Goal: Task Accomplishment & Management: Use online tool/utility

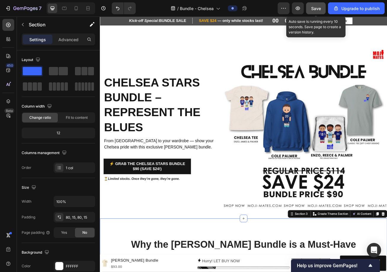
scroll to position [106, 0]
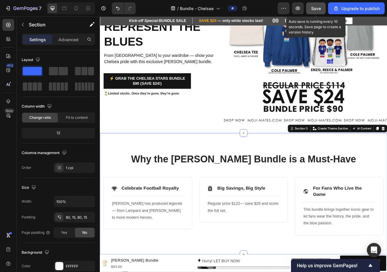
click at [317, 7] on span "Save" at bounding box center [316, 8] width 10 height 5
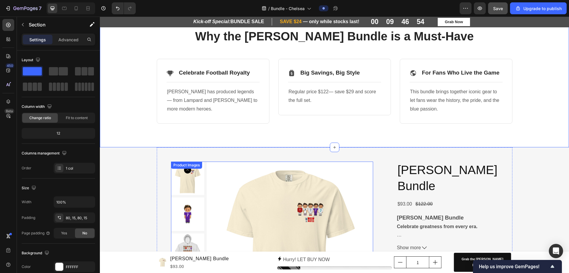
scroll to position [315, 0]
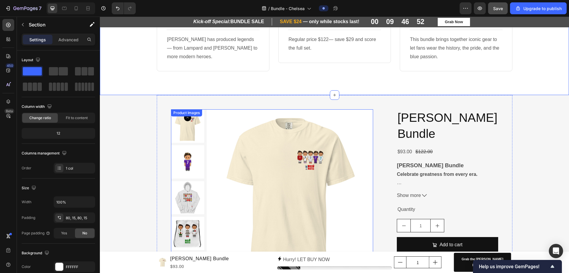
click at [191, 116] on div "Product Images" at bounding box center [186, 112] width 31 height 7
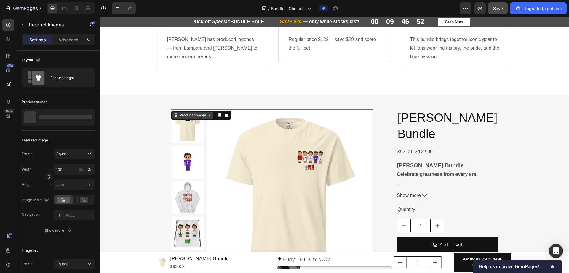
click at [184, 118] on div "Product Images" at bounding box center [193, 114] width 29 height 5
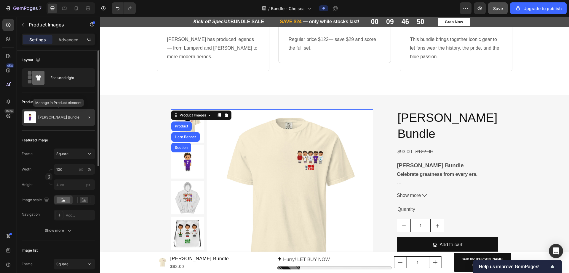
click at [66, 121] on div "[PERSON_NAME] Bundle" at bounding box center [59, 117] width 74 height 17
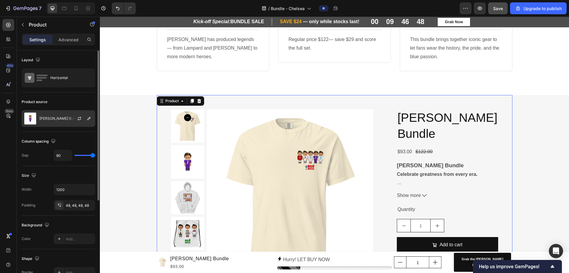
click at [74, 118] on div at bounding box center [82, 118] width 26 height 16
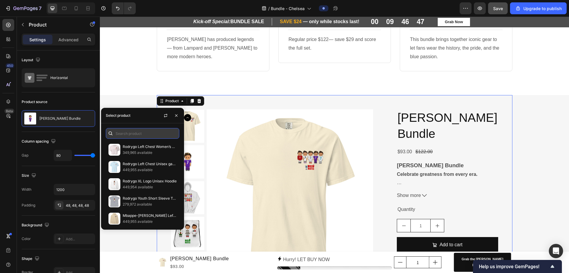
click at [129, 132] on input "text" at bounding box center [143, 133] width 74 height 11
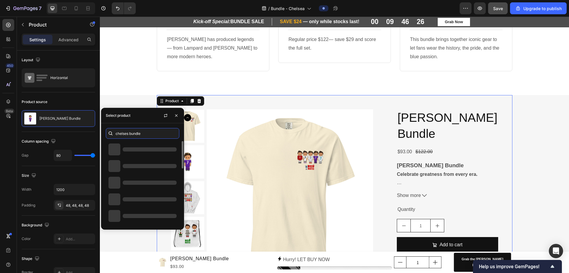
type input "chelses bundle"
click at [157, 132] on input "chelses bundle" at bounding box center [143, 133] width 74 height 11
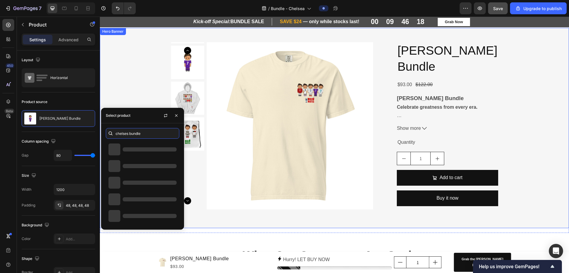
scroll to position [325, 0]
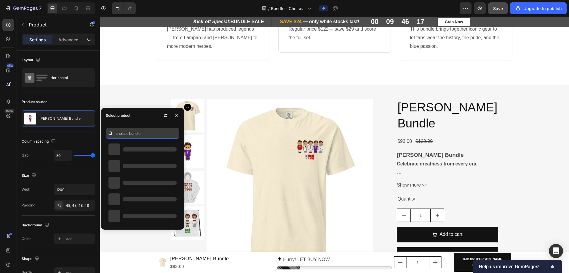
click at [153, 133] on input "chelses bundle" at bounding box center [143, 133] width 74 height 11
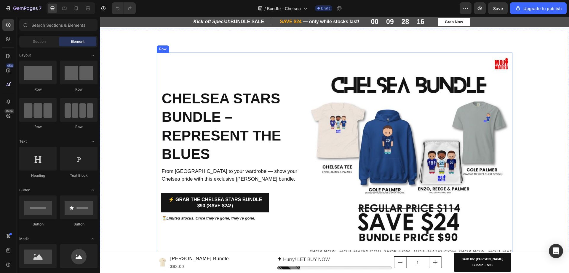
click at [272, 60] on div "Chelsea Stars Bundle – Represent the Blues Heading From Stamford Bridge to your…" at bounding box center [234, 154] width 147 height 205
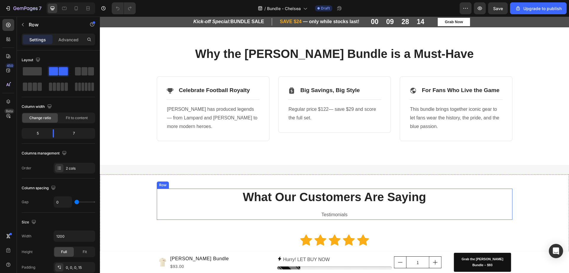
scroll to position [267, 0]
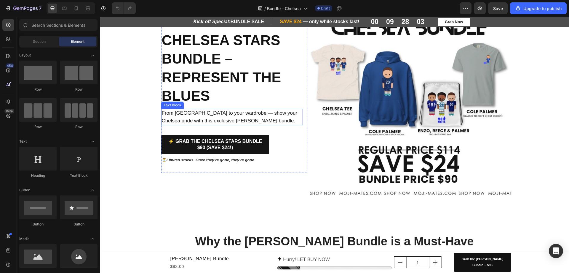
scroll to position [59, 0]
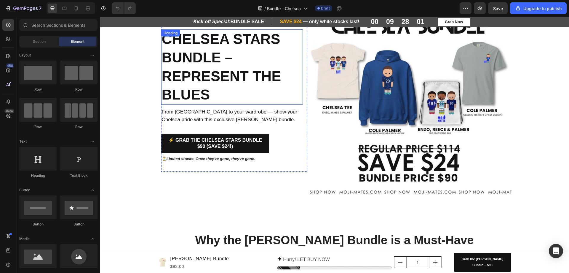
click at [213, 53] on h2 "Chelsea Stars Bundle – Represent the Blues" at bounding box center [232, 66] width 142 height 75
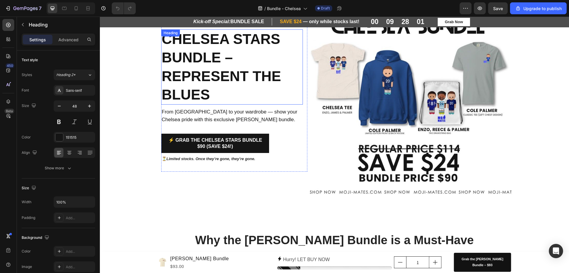
click at [213, 54] on h2 "Chelsea Stars Bundle – Represent the Blues" at bounding box center [232, 66] width 142 height 75
click at [225, 57] on p "Chelsea Stars Bundle – Represent the Blues" at bounding box center [232, 67] width 141 height 74
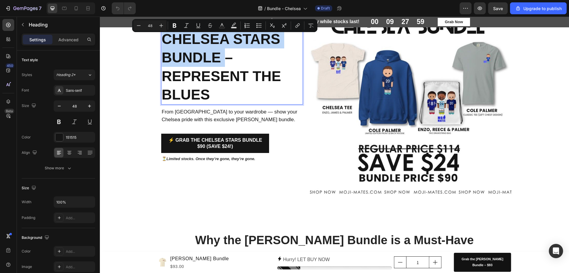
drag, startPoint x: 225, startPoint y: 57, endPoint x: 169, endPoint y: 46, distance: 56.2
click at [169, 46] on p "Chelsea Stars Bundle – Represent the Blues" at bounding box center [232, 67] width 141 height 74
copy p "Chelsea Stars Bundle"
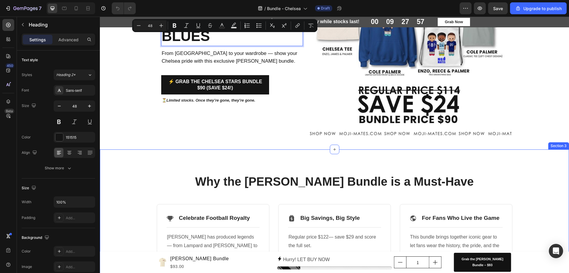
scroll to position [148, 0]
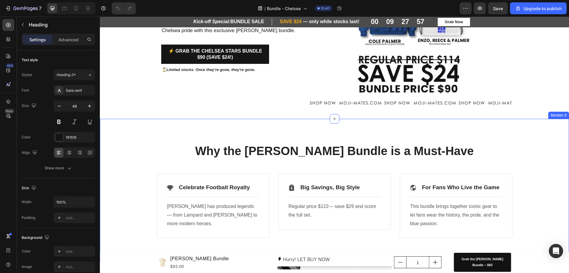
click at [275, 152] on h2 "Why the [PERSON_NAME] Bundle is a Must-Have" at bounding box center [335, 150] width 356 height 17
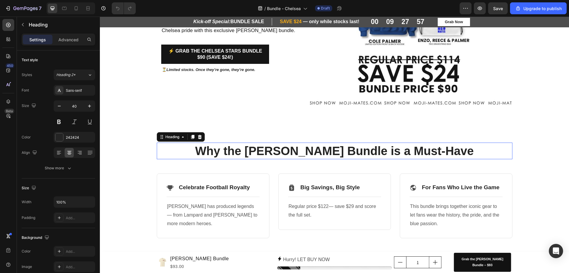
click at [275, 152] on h2 "Why the [PERSON_NAME] Bundle is a Must-Have" at bounding box center [335, 150] width 356 height 17
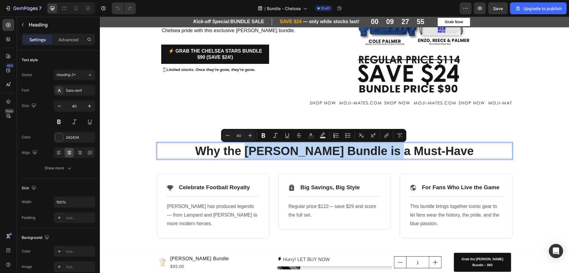
drag, startPoint x: 385, startPoint y: 152, endPoint x: 245, endPoint y: 157, distance: 140.7
click at [245, 157] on p "Why the [PERSON_NAME] Bundle is a Must-Have" at bounding box center [334, 150] width 355 height 15
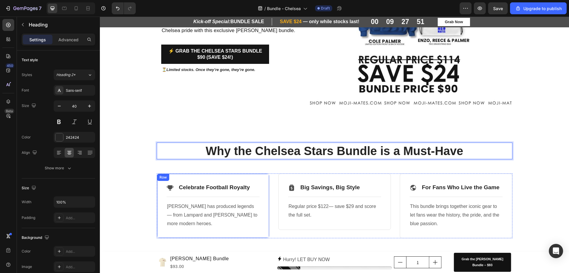
click at [214, 229] on div "Icon Celebrate Football Royalty Text Block Row Title Line Chelsea has produced …" at bounding box center [213, 205] width 113 height 65
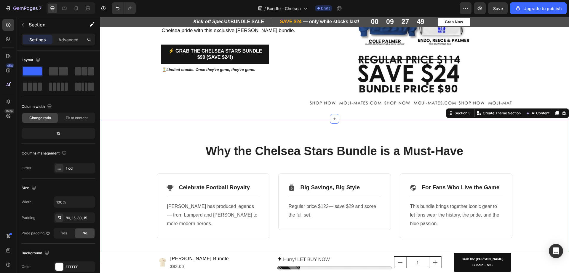
click at [540, 206] on div "Why the Chelsea Stars Bundle is a Must-Have Heading Row Icon Celebrate Football…" at bounding box center [334, 190] width 461 height 96
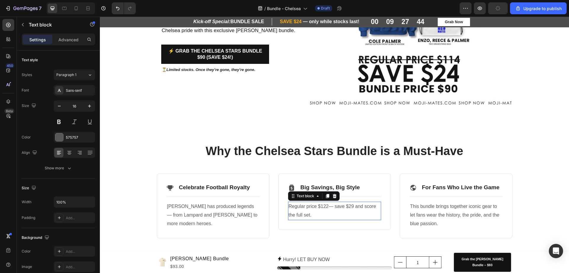
click at [326, 206] on p "Regular price $122— save $29 and score the full set." at bounding box center [335, 210] width 92 height 17
click at [326, 205] on p "Regular price $122— save $29 and score the full set." at bounding box center [335, 210] width 92 height 17
click at [352, 208] on p "Regular price $114— save $29 and score the full set." at bounding box center [335, 210] width 92 height 17
click at [351, 208] on p "Regular price $114— save $29 and score the full set." at bounding box center [335, 210] width 92 height 17
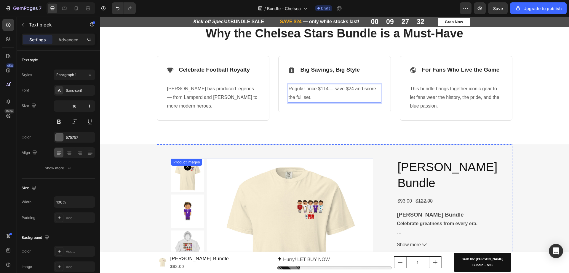
scroll to position [267, 0]
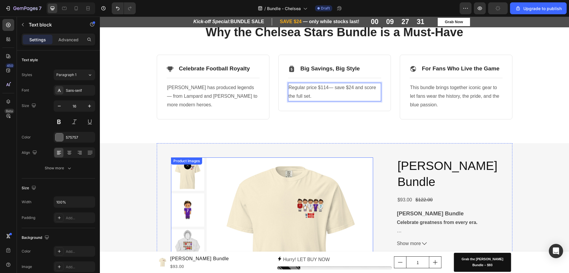
click at [184, 165] on div "Product Images" at bounding box center [272, 240] width 203 height 167
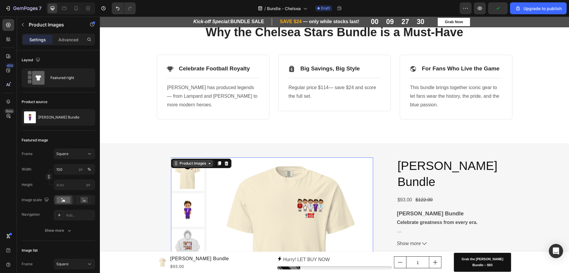
click at [182, 165] on div "Product Images" at bounding box center [193, 162] width 29 height 5
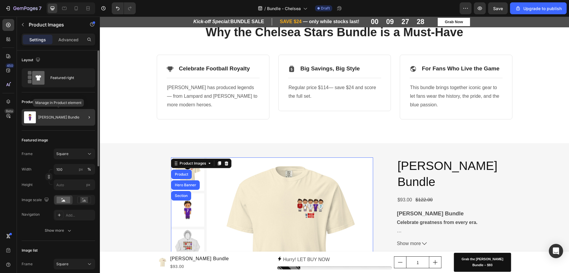
click at [73, 117] on p "[PERSON_NAME] Bundle" at bounding box center [58, 117] width 41 height 4
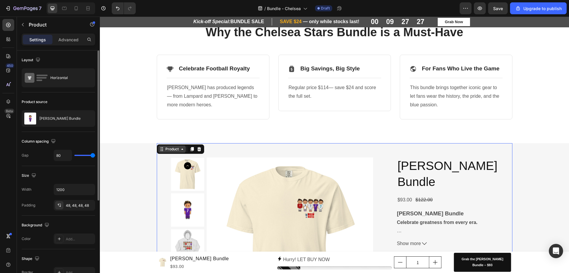
click at [169, 151] on div "Product" at bounding box center [172, 148] width 16 height 5
click at [76, 117] on div at bounding box center [82, 118] width 26 height 16
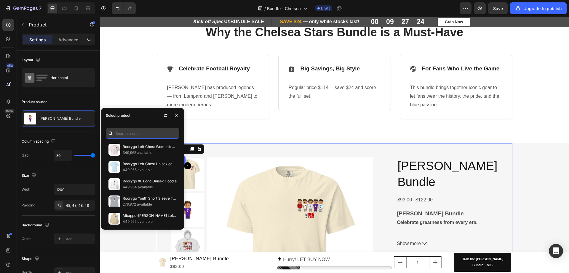
click at [135, 136] on input "text" at bounding box center [143, 133] width 74 height 11
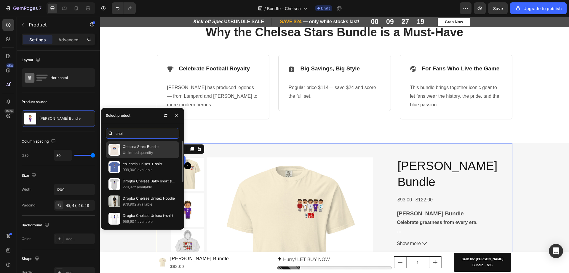
type input "chel"
click at [140, 152] on p "Unlimited quantity" at bounding box center [150, 152] width 54 height 6
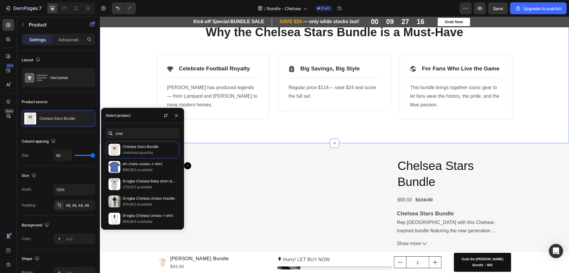
click at [285, 129] on div "Why the Chelsea Stars Bundle is a Must-Have Heading Row Icon Celebrate Football…" at bounding box center [334, 71] width 469 height 143
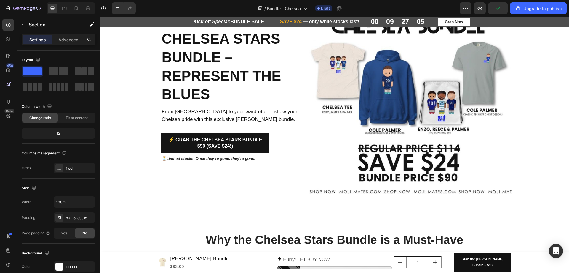
scroll to position [59, 0]
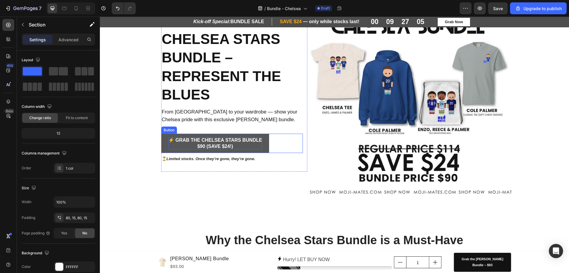
click at [225, 138] on p "⚡ Grab the Chelsea Stars Bundle $90 (Save $24!)" at bounding box center [215, 143] width 94 height 12
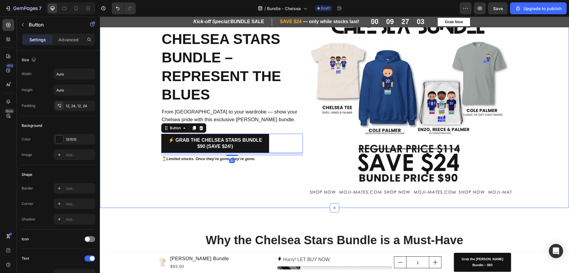
click at [127, 193] on div "Chelsea Stars Bundle – Represent the Blues Heading From Stamford Bridge to your…" at bounding box center [334, 95] width 469 height 205
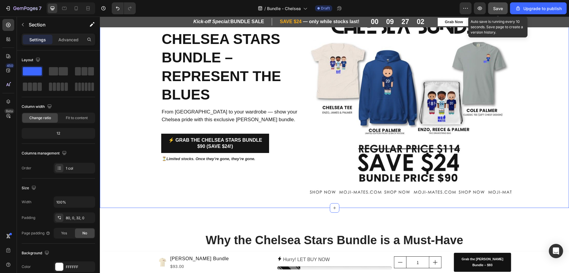
click at [495, 10] on span "Save" at bounding box center [499, 8] width 10 height 5
